Goal: Task Accomplishment & Management: Use online tool/utility

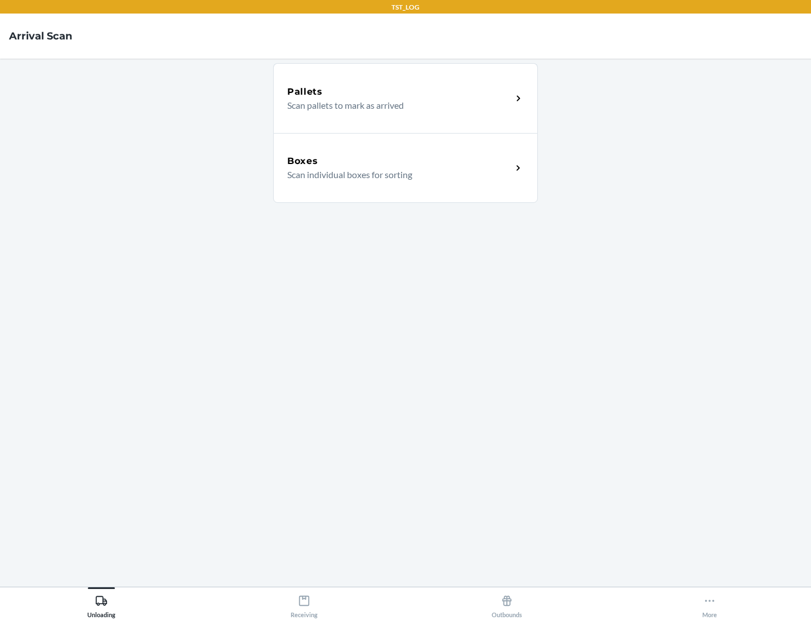
click at [399, 161] on div "Boxes" at bounding box center [399, 161] width 225 height 14
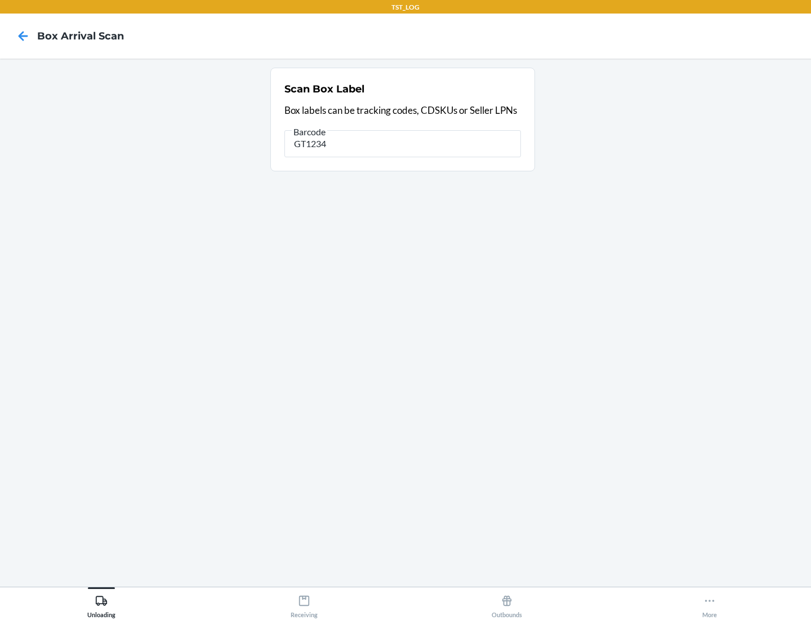
type input "GT1234"
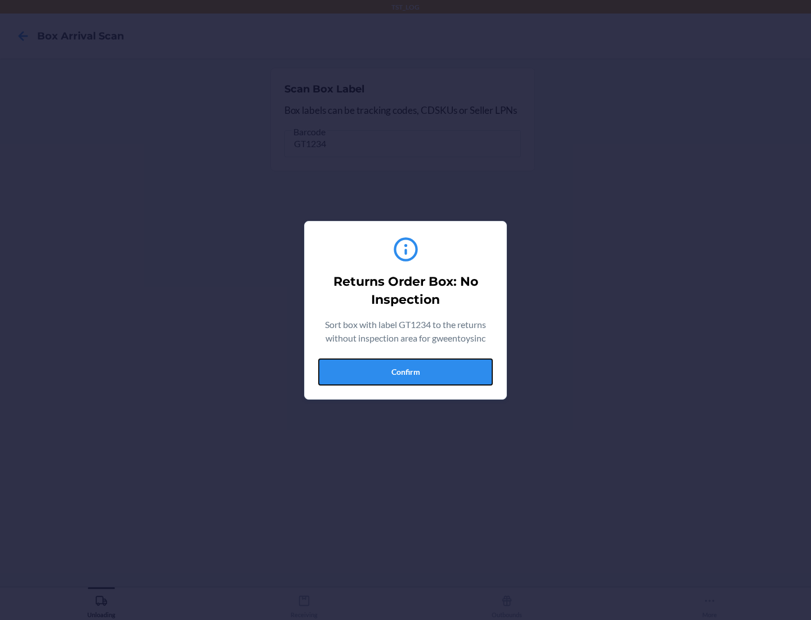
click at [406, 371] on button "Confirm" at bounding box center [405, 371] width 175 height 27
